Goal: Check status: Check status

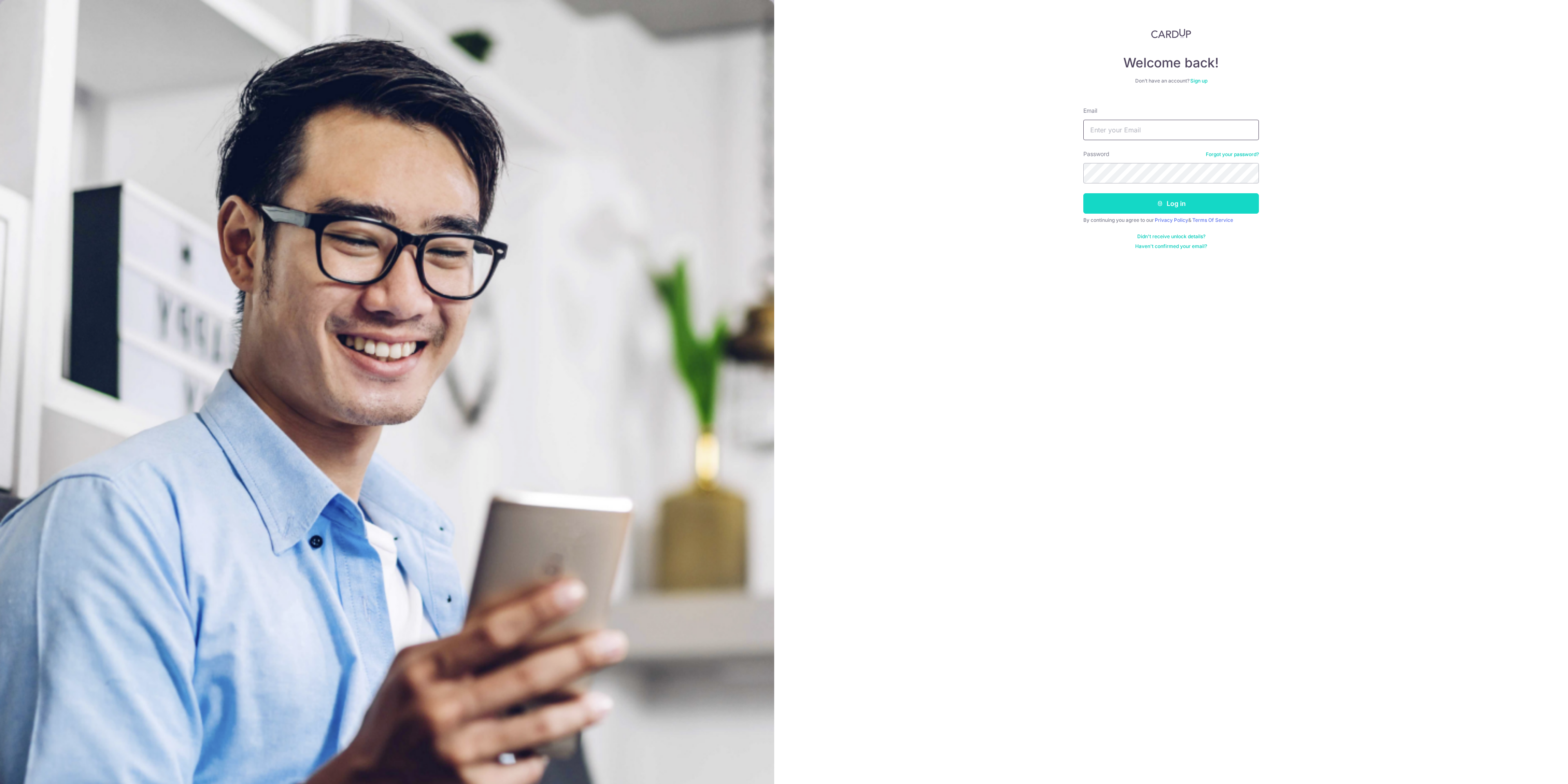
type input "[EMAIL_ADDRESS][DOMAIN_NAME]"
click at [1179, 205] on button "Log in" at bounding box center [1171, 203] width 176 height 21
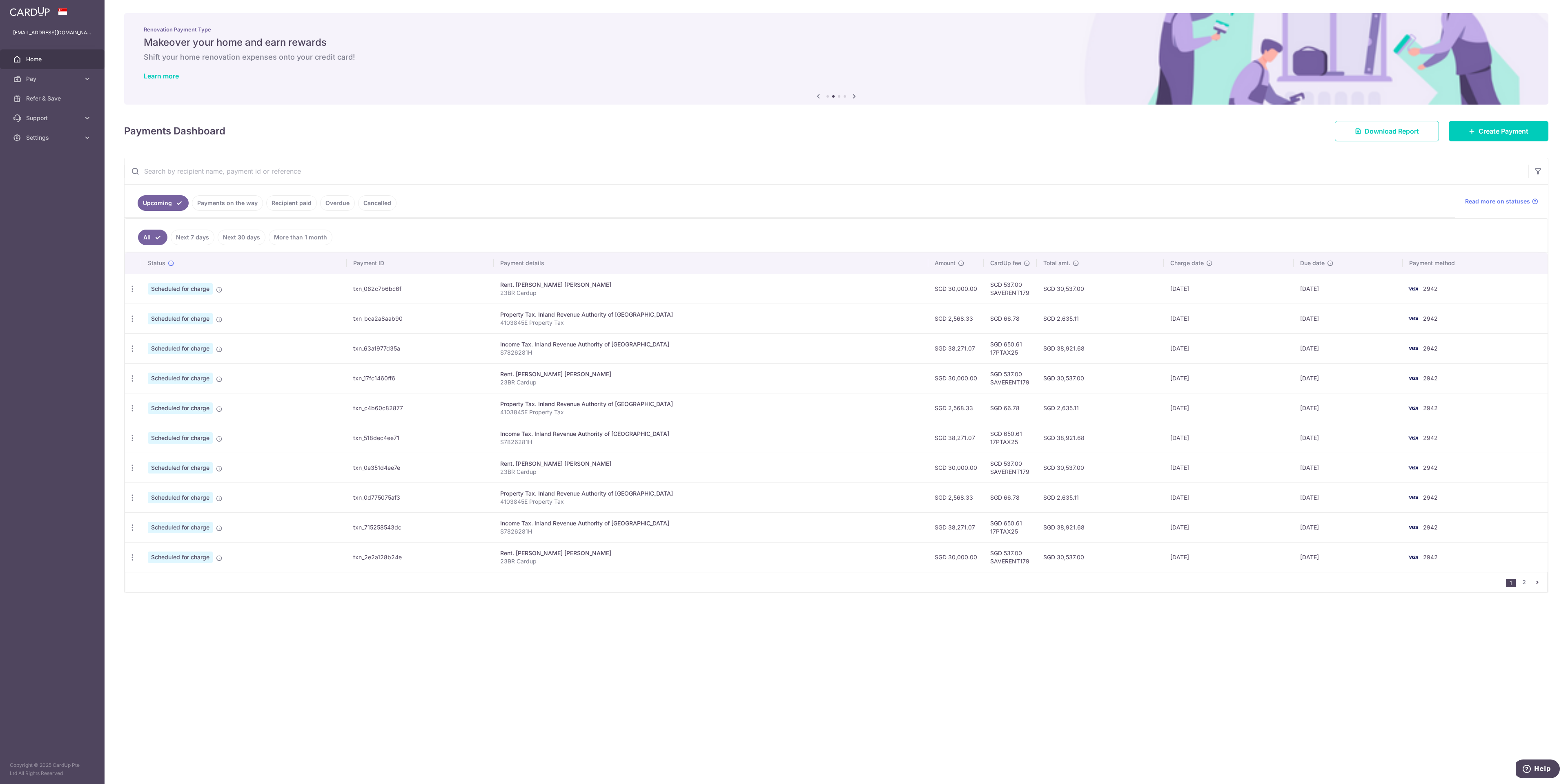
click at [290, 196] on link "Recipient paid" at bounding box center [291, 203] width 51 height 15
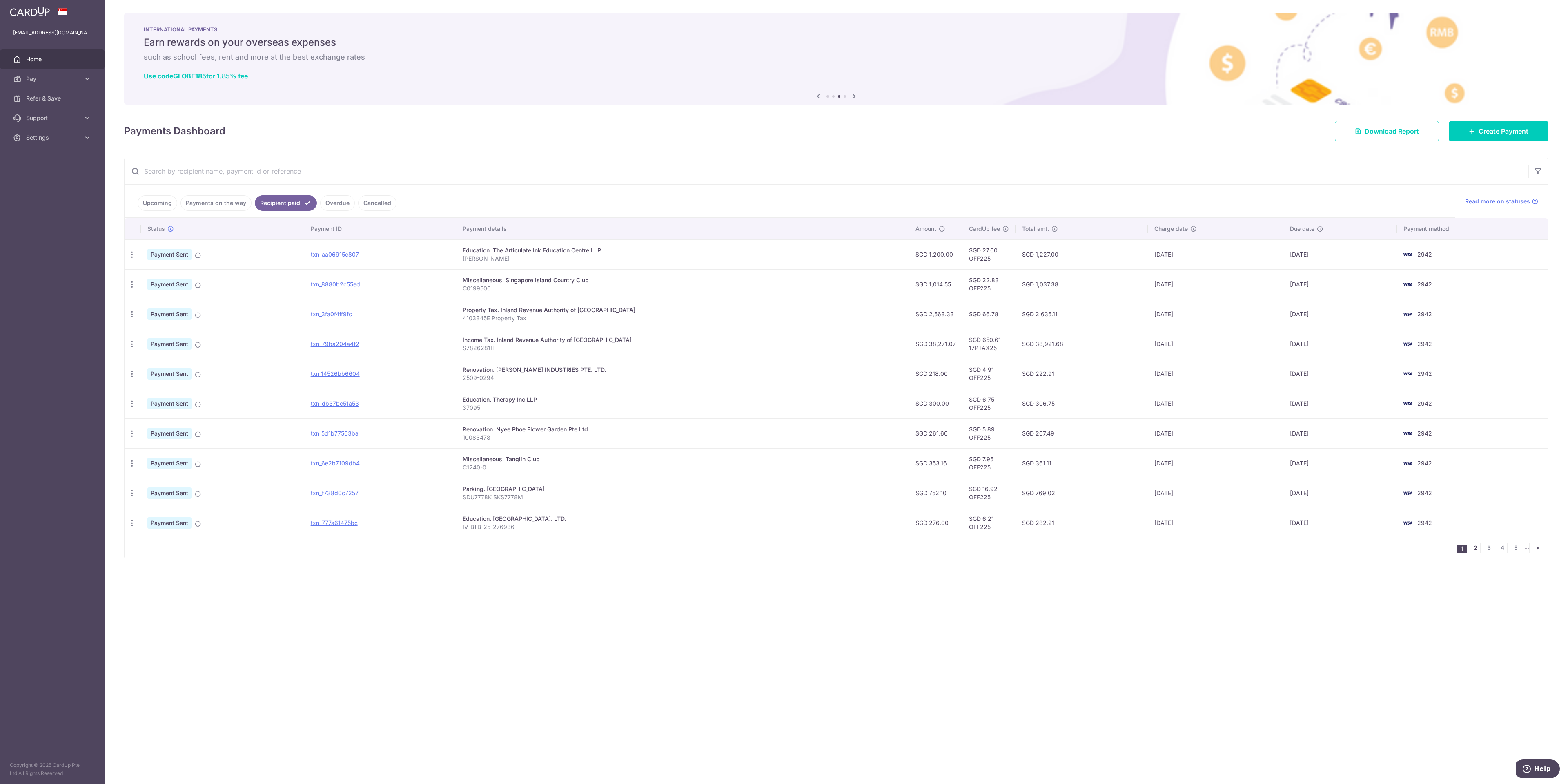
click at [1478, 550] on link "2" at bounding box center [1475, 548] width 10 height 10
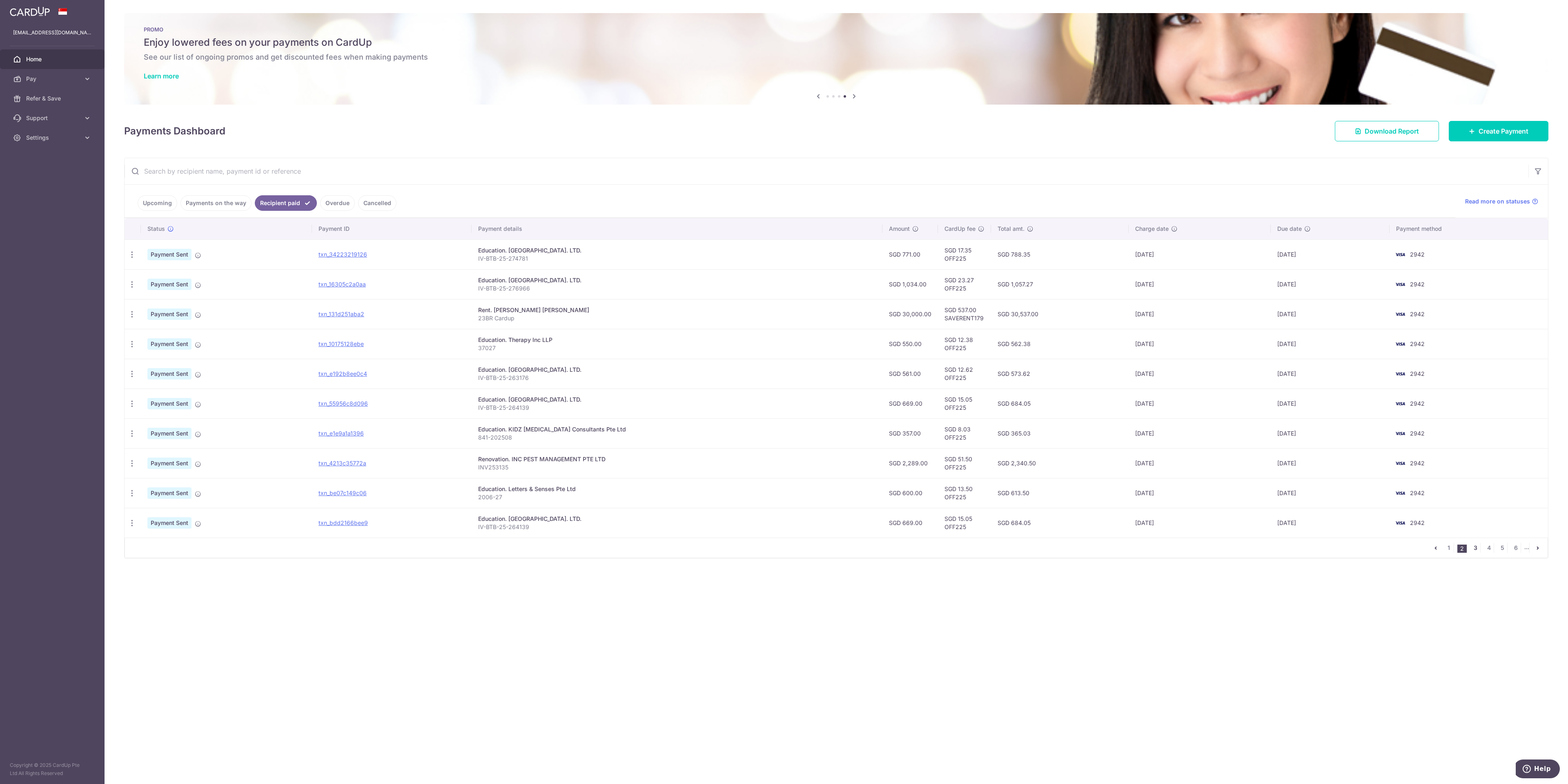
click at [1476, 547] on link "3" at bounding box center [1475, 548] width 10 height 10
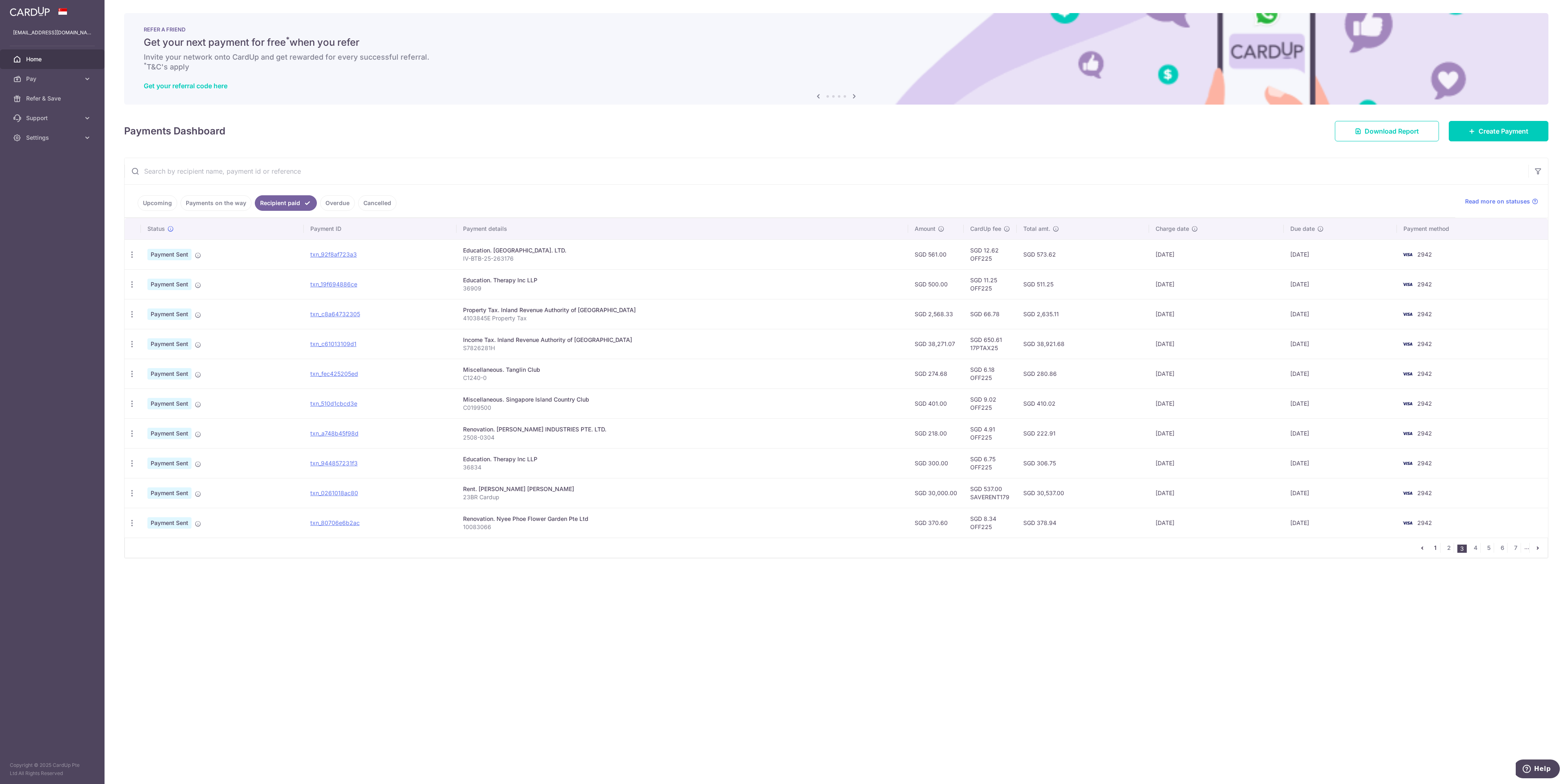
click at [1438, 547] on link "1" at bounding box center [1435, 548] width 10 height 10
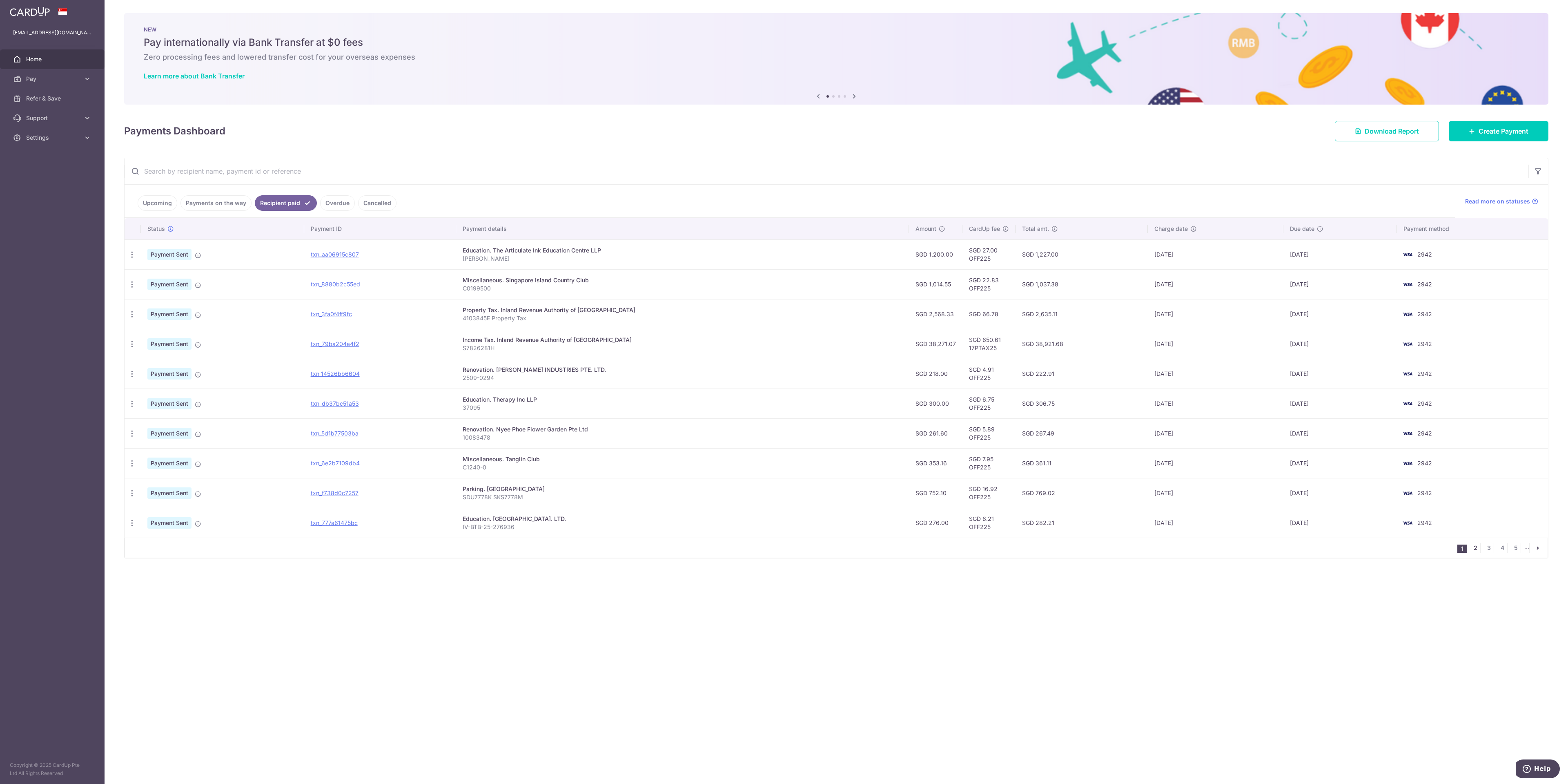
click at [1478, 545] on link "2" at bounding box center [1475, 548] width 10 height 10
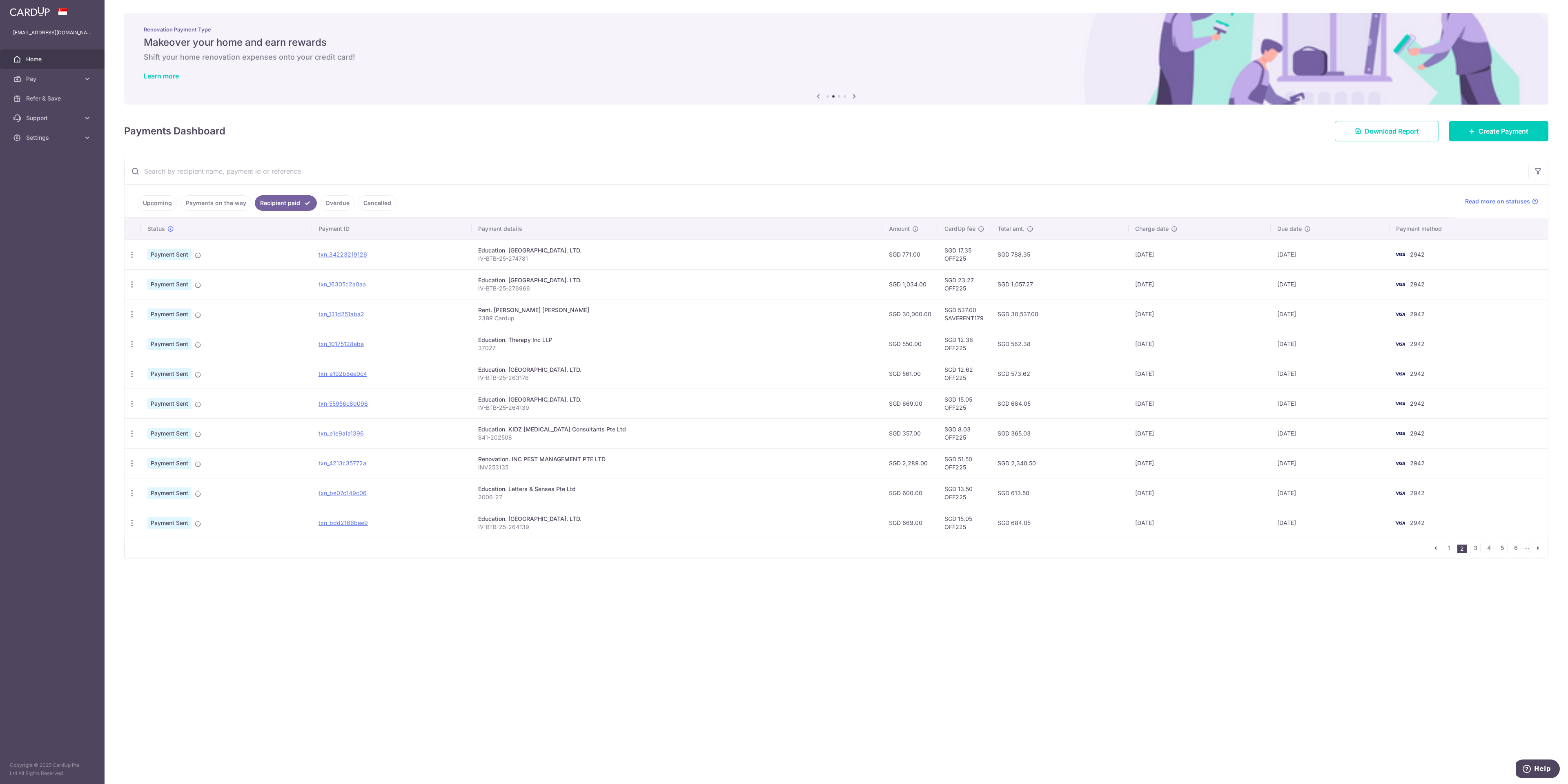
click at [163, 205] on link "Upcoming" at bounding box center [157, 203] width 40 height 15
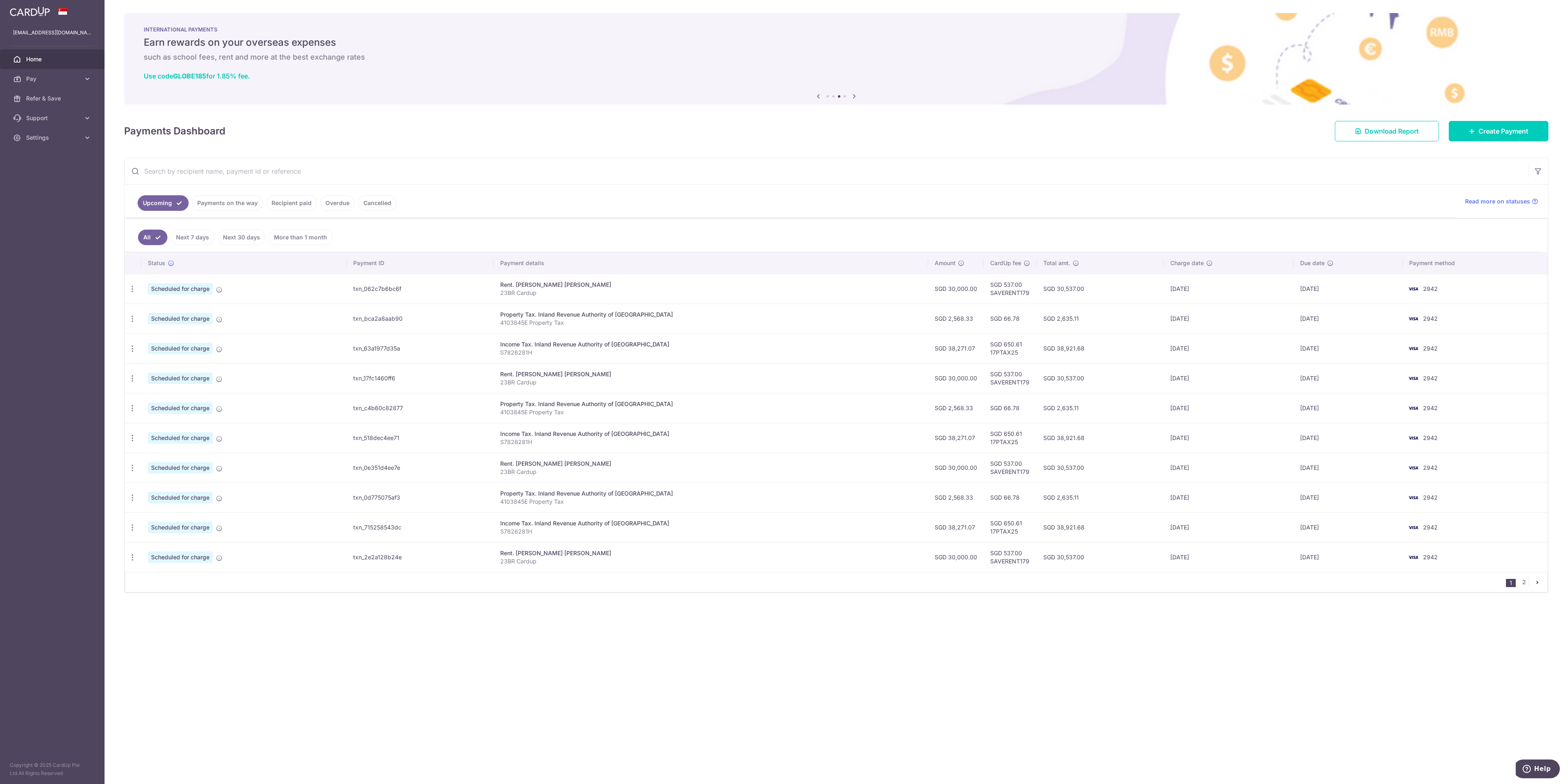
click at [290, 167] on input "text" at bounding box center [827, 171] width 1404 height 26
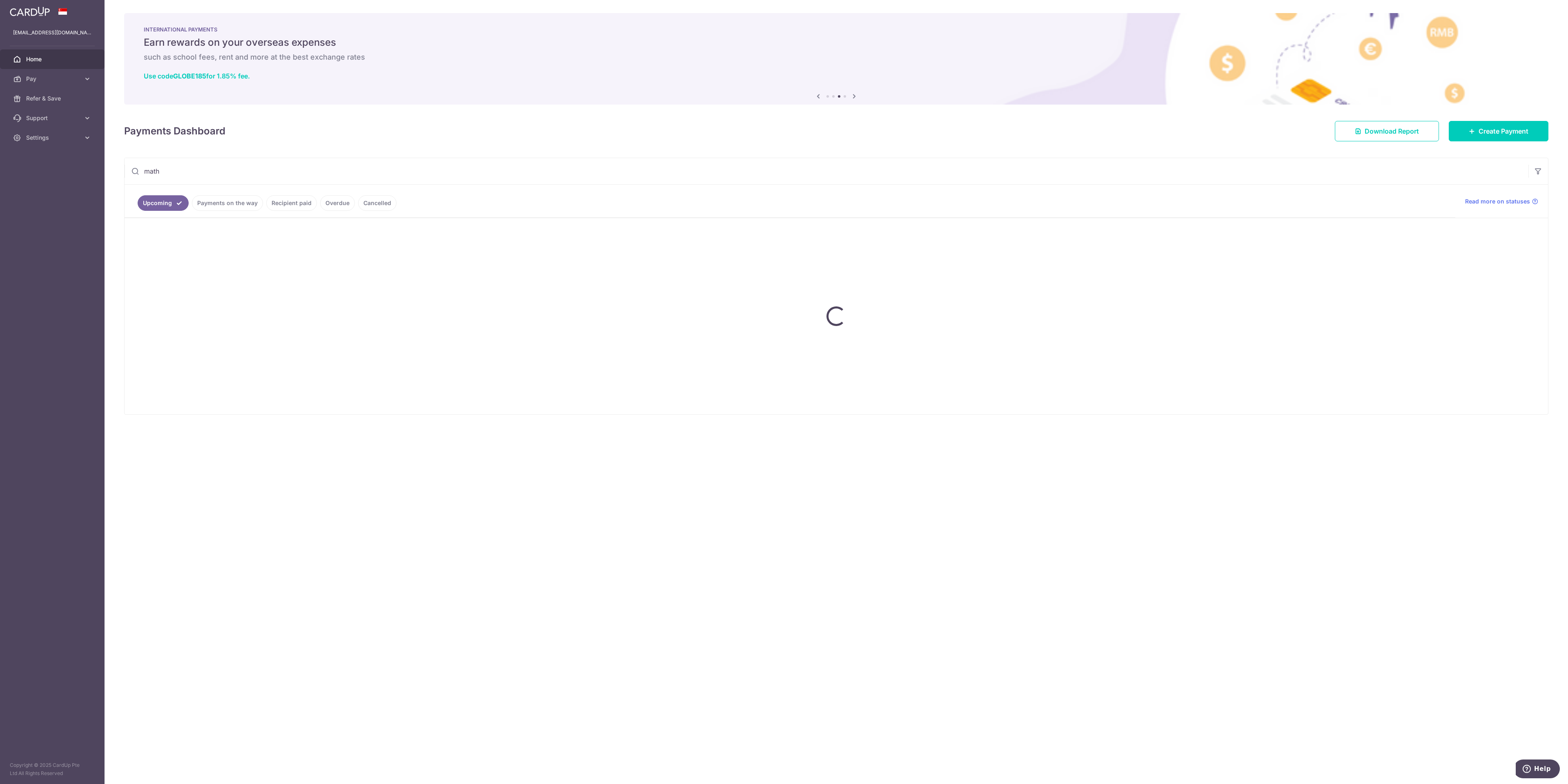
type input "math"
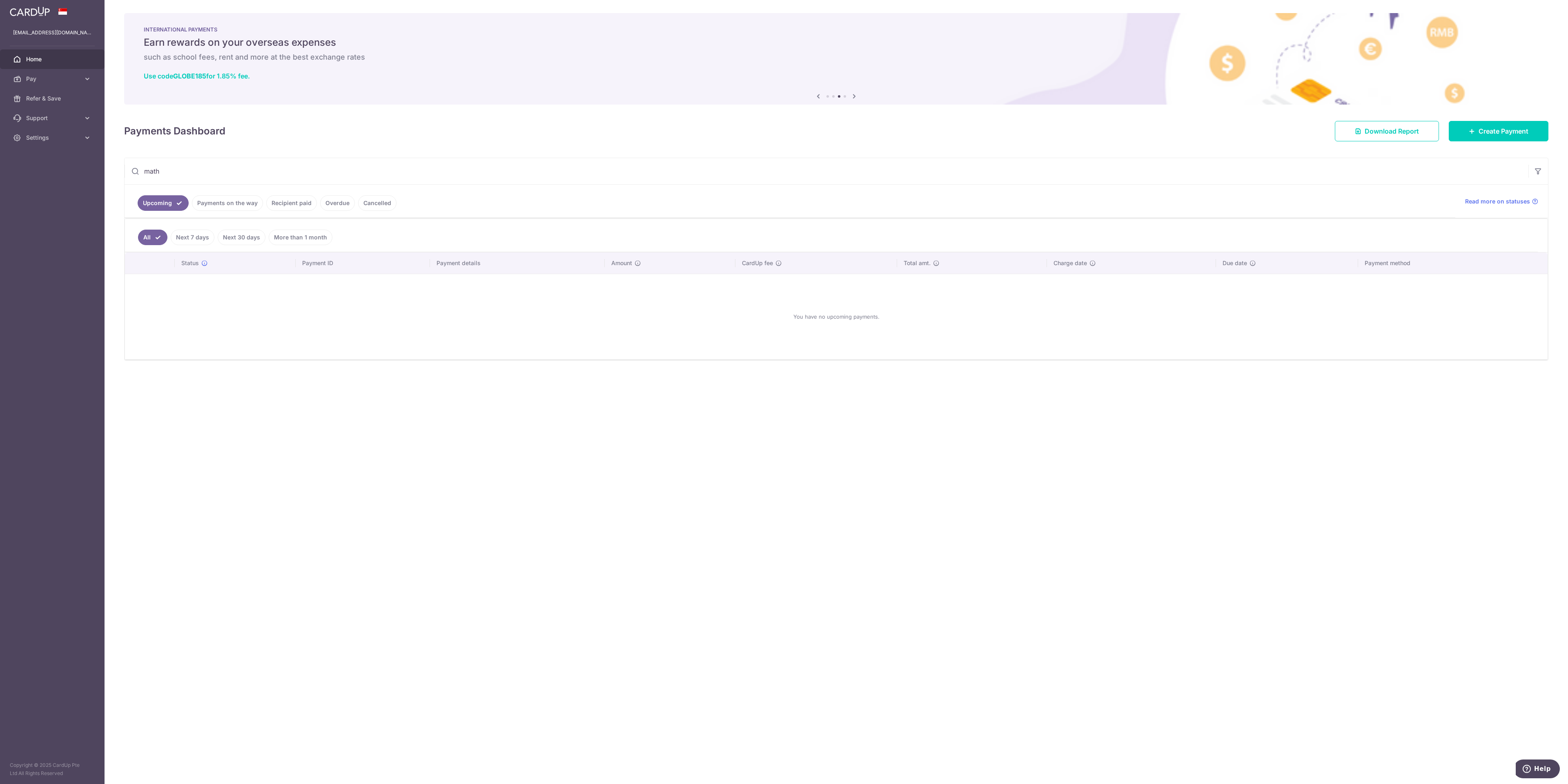
click at [294, 198] on link "Recipient paid" at bounding box center [291, 203] width 51 height 15
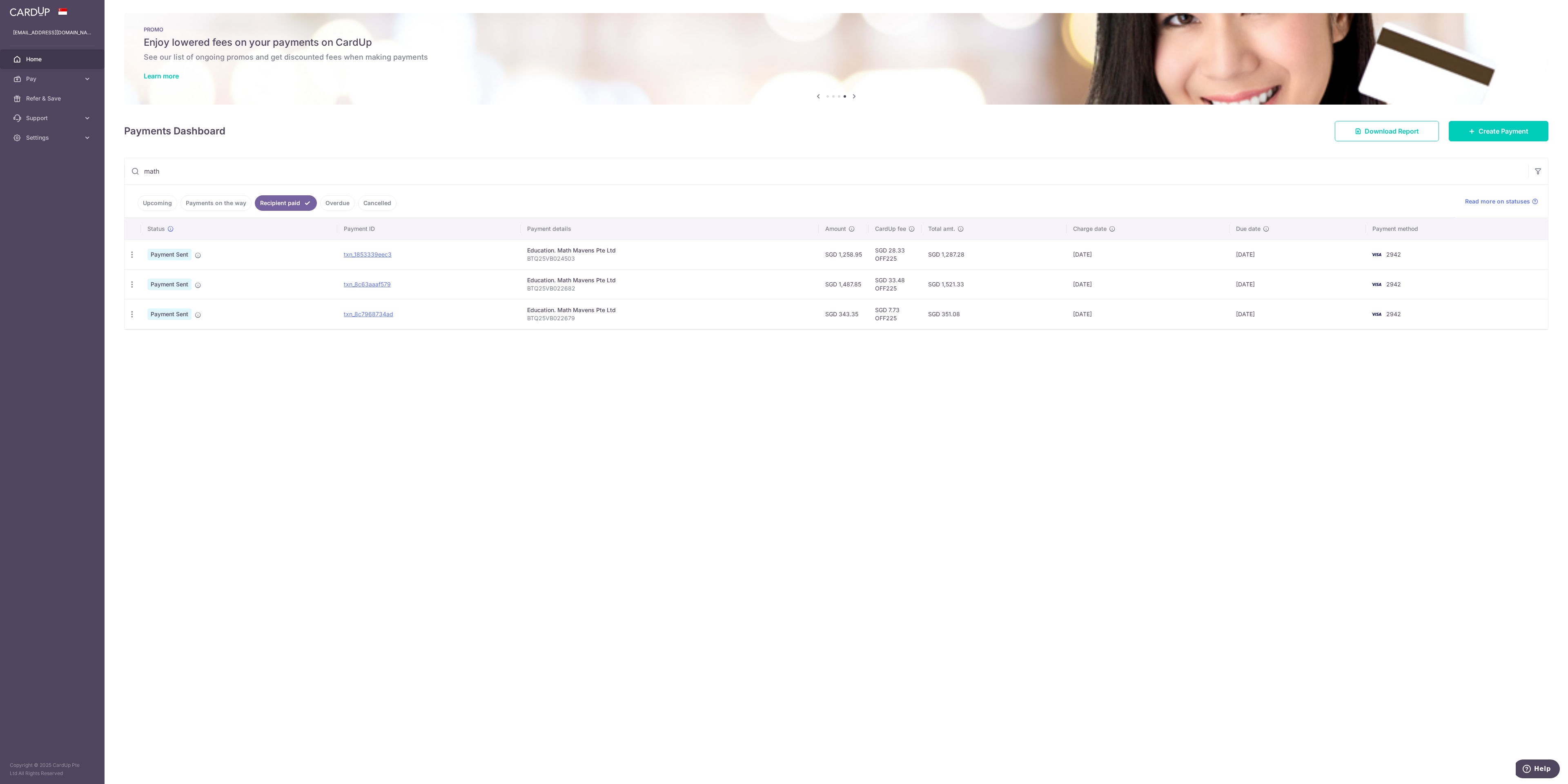
click at [227, 201] on link "Payments on the way" at bounding box center [215, 203] width 71 height 15
